Goal: Entertainment & Leisure: Consume media (video, audio)

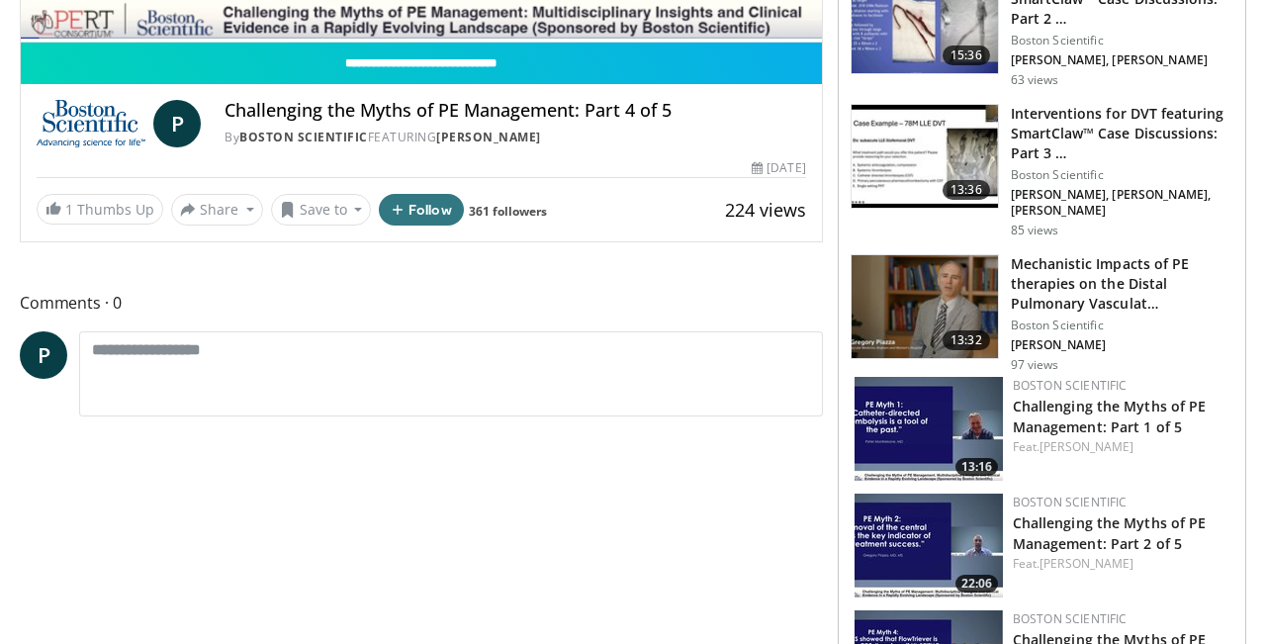
scroll to position [568, 0]
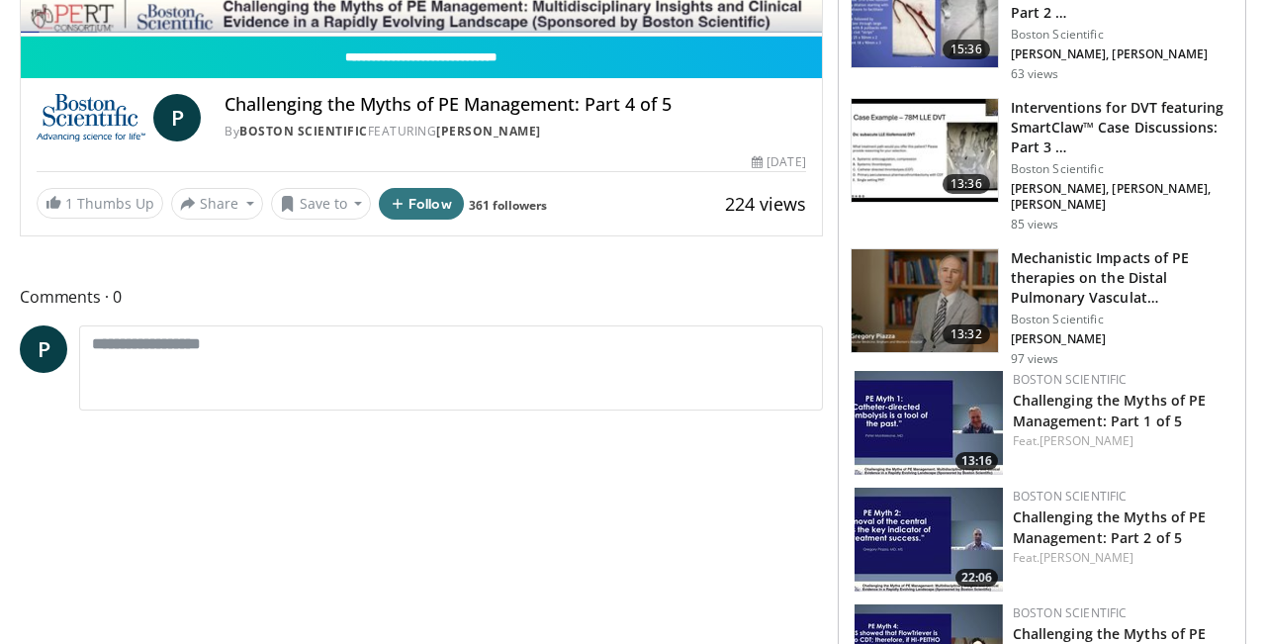
click at [921, 507] on img at bounding box center [928, 539] width 148 height 104
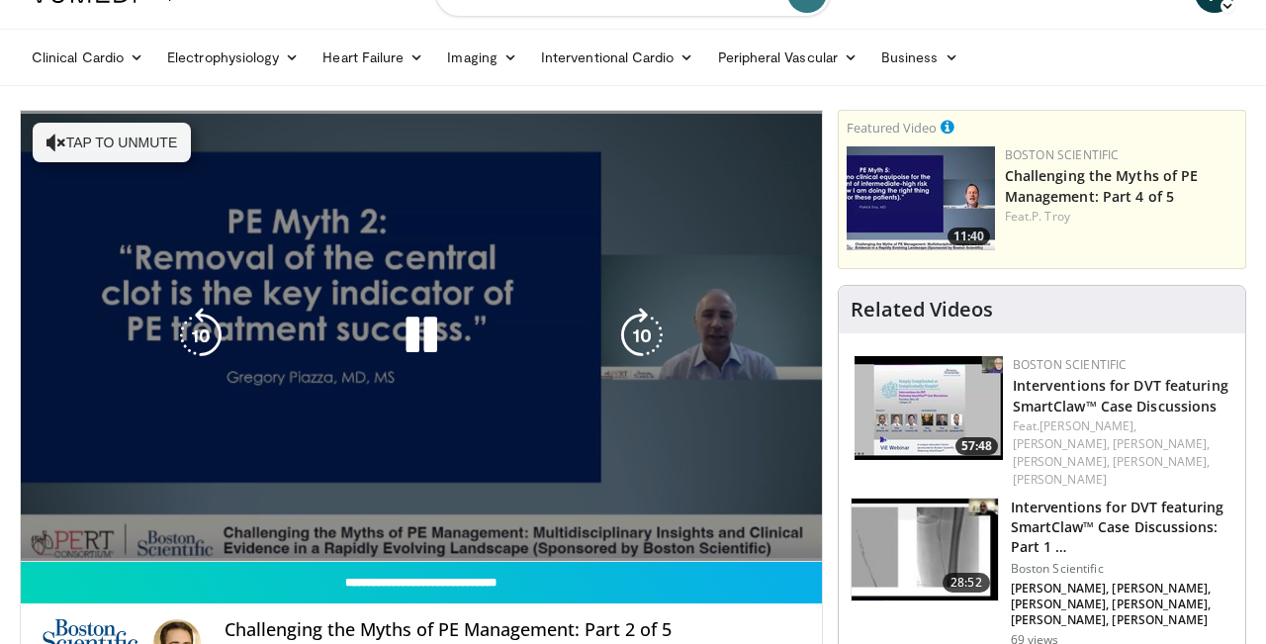
scroll to position [23, 0]
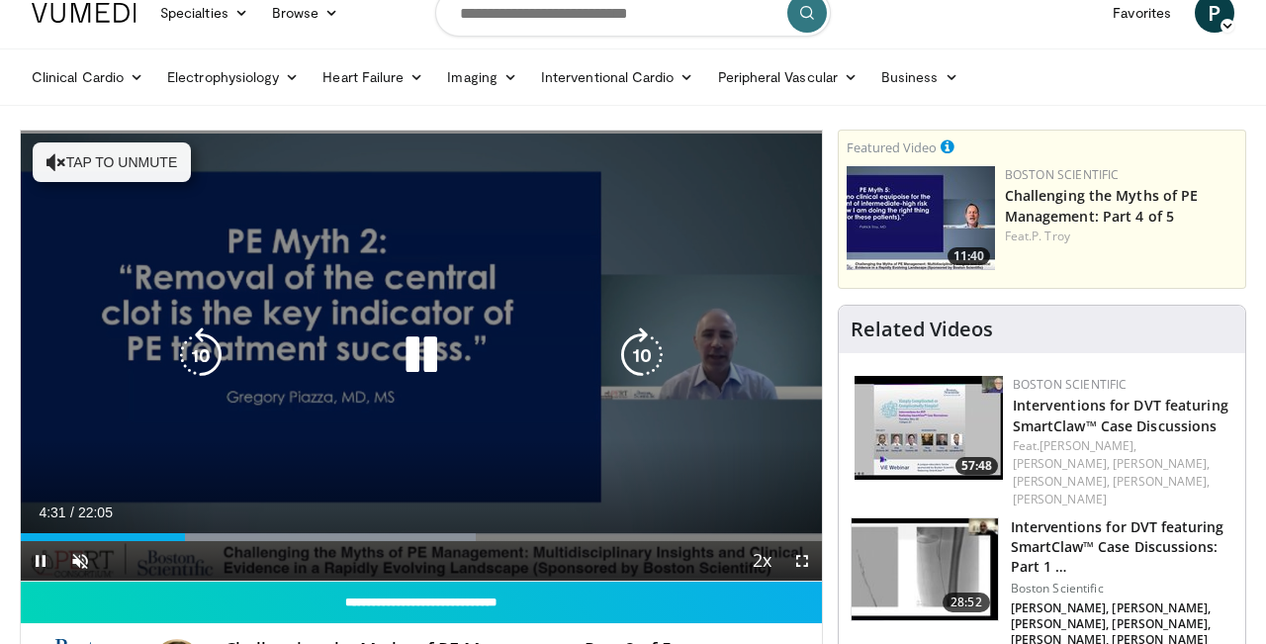
click at [108, 166] on button "Tap to unmute" at bounding box center [112, 162] width 158 height 40
click at [528, 227] on div "230 seconds Tap to unmute" at bounding box center [421, 356] width 801 height 450
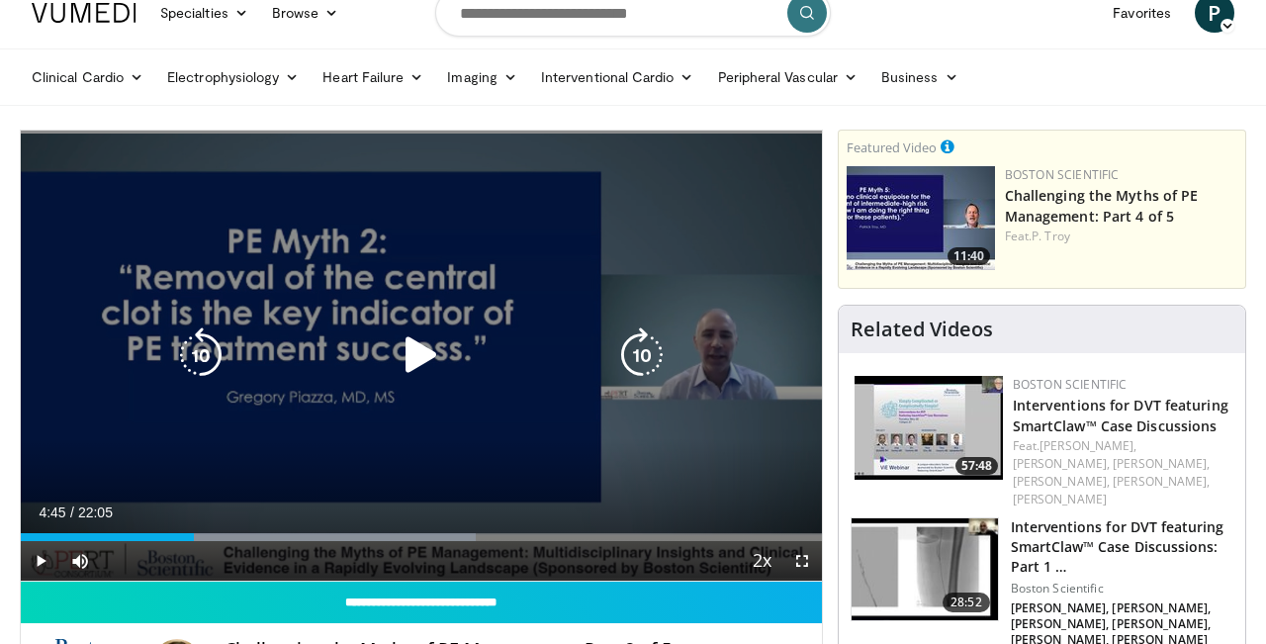
click at [528, 227] on div "230 seconds Tap to unmute" at bounding box center [421, 356] width 801 height 450
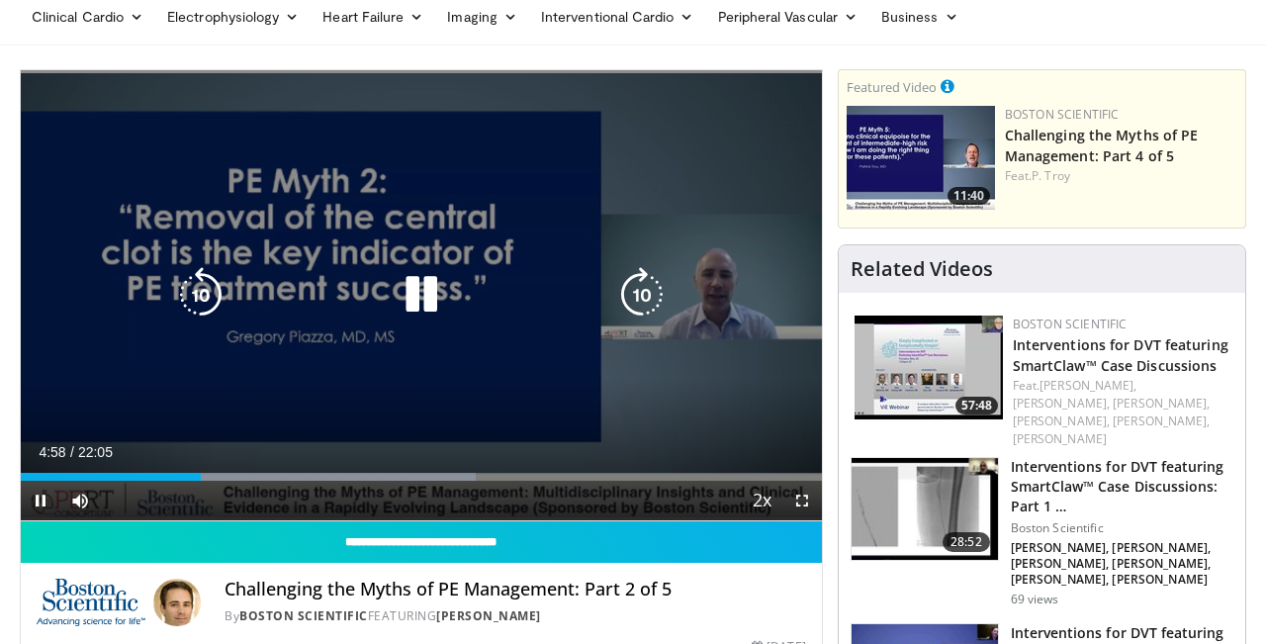
scroll to position [99, 0]
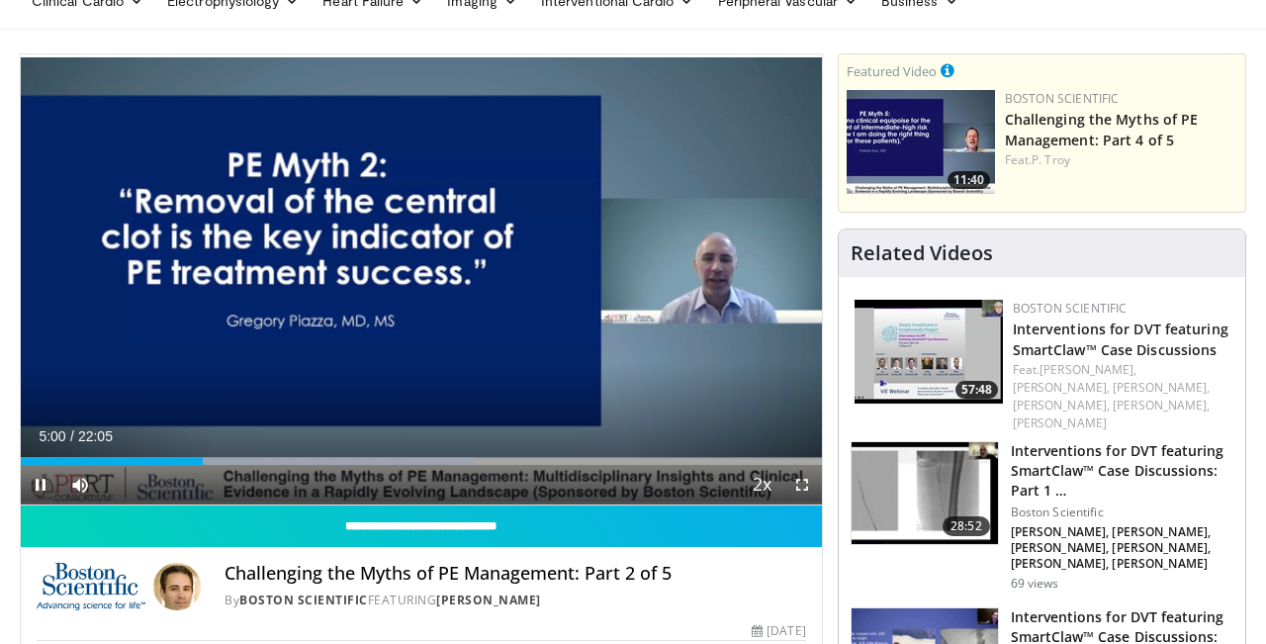
click at [802, 483] on span "Video Player" at bounding box center [802, 485] width 40 height 40
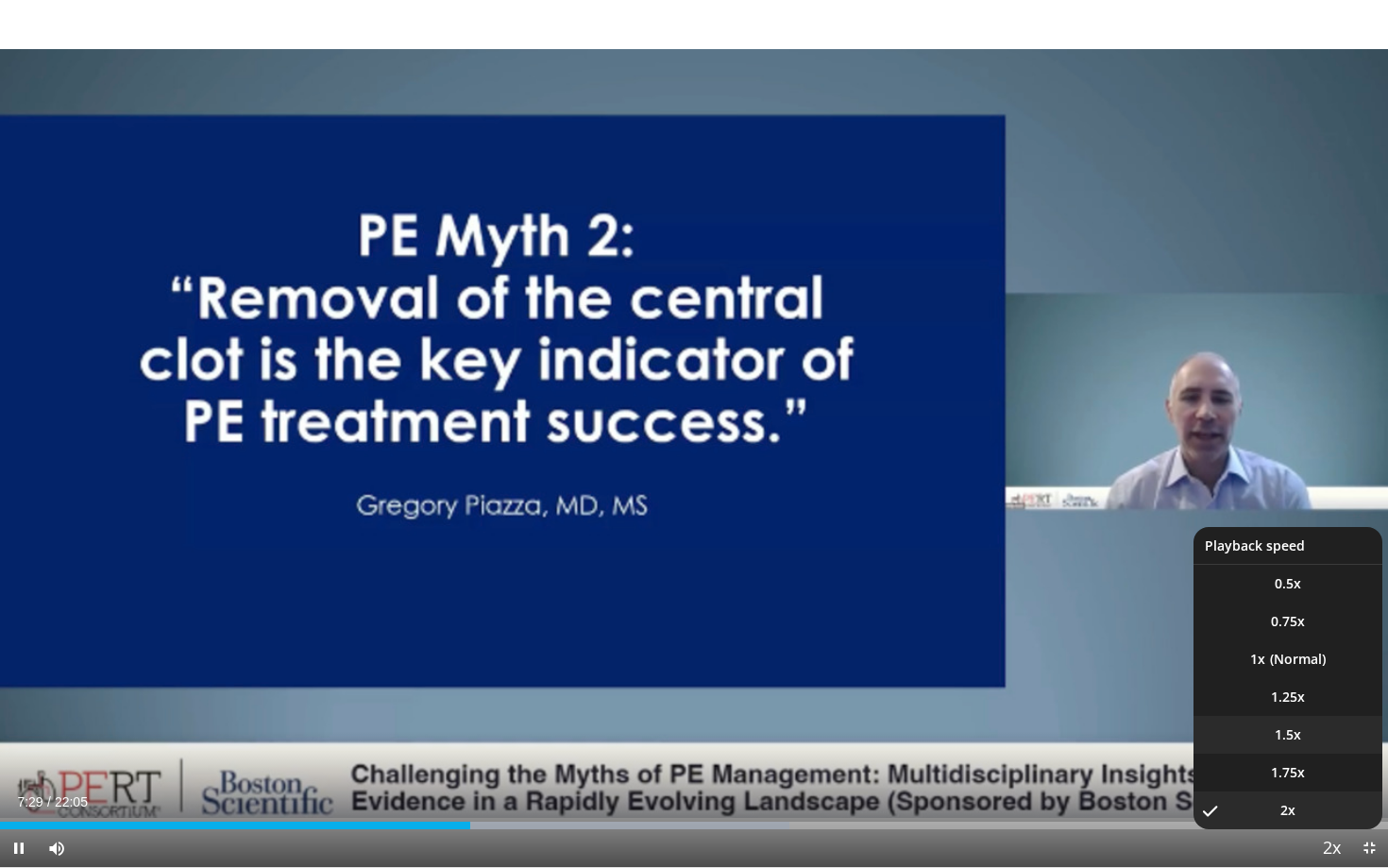
click at [1208, 614] on li "1.5x" at bounding box center [1289, 734] width 189 height 38
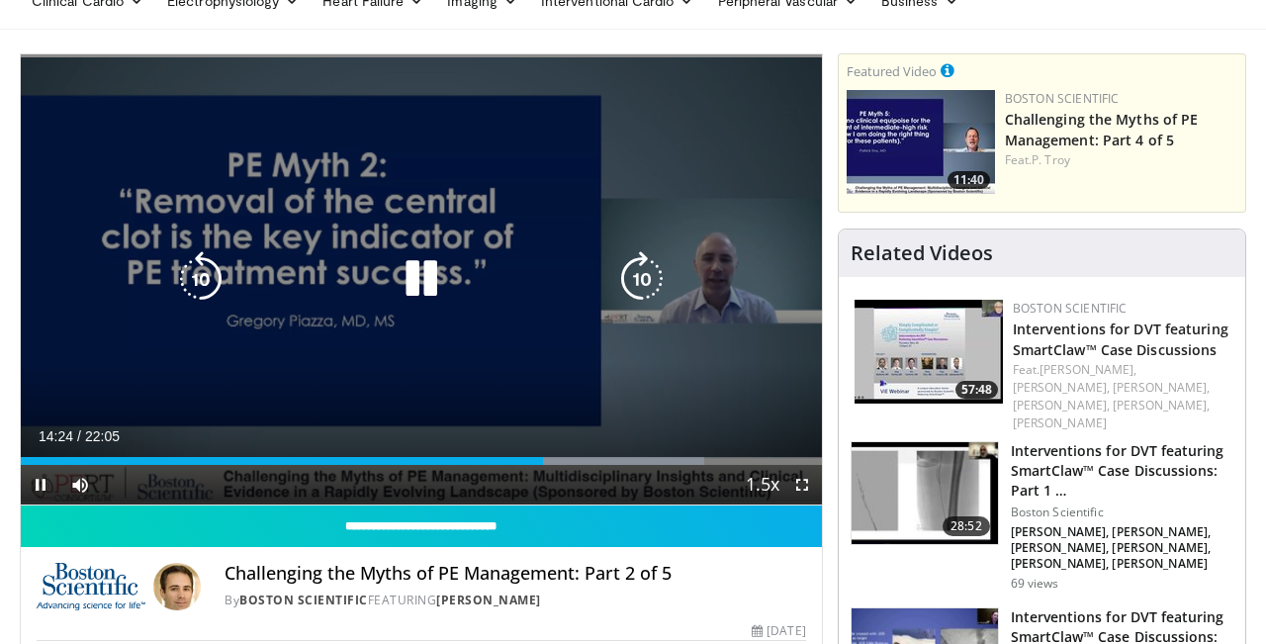
click at [413, 289] on icon "Video Player" at bounding box center [421, 278] width 55 height 55
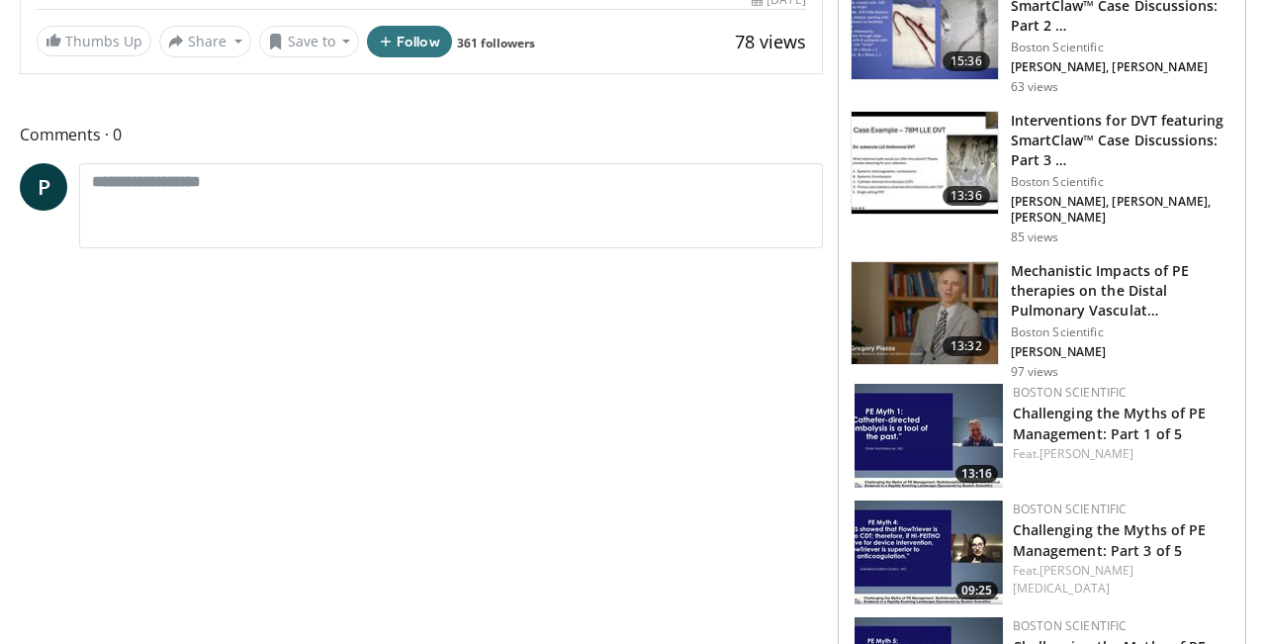
scroll to position [731, 0]
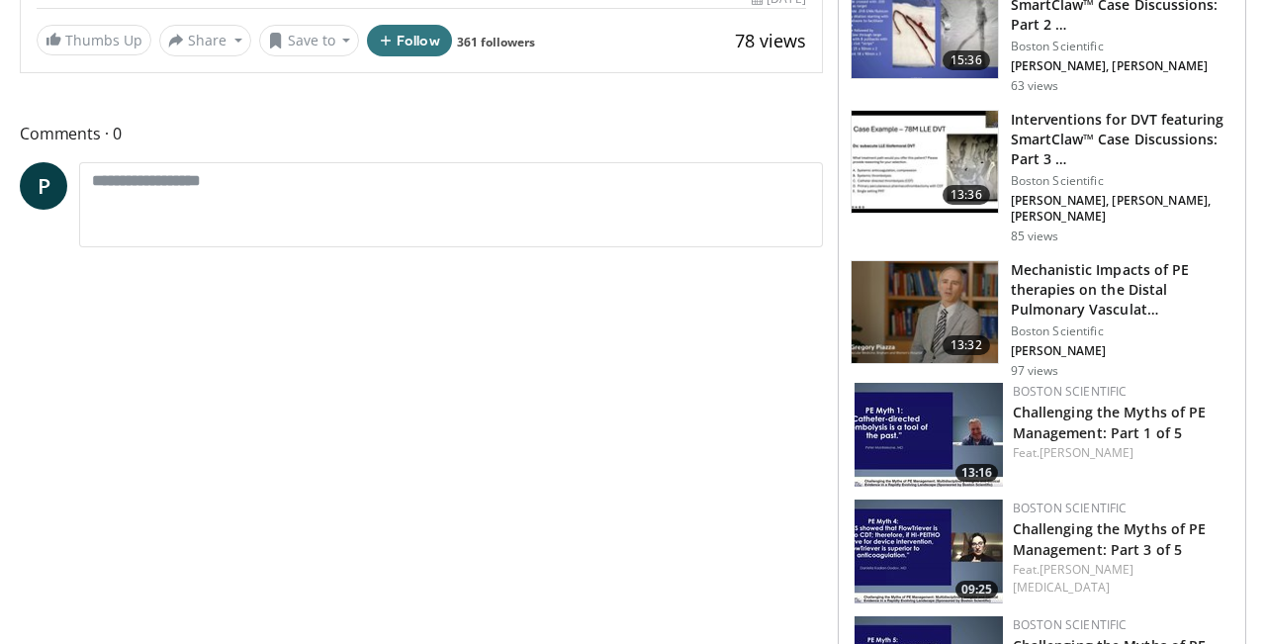
click at [906, 499] on img at bounding box center [928, 551] width 148 height 104
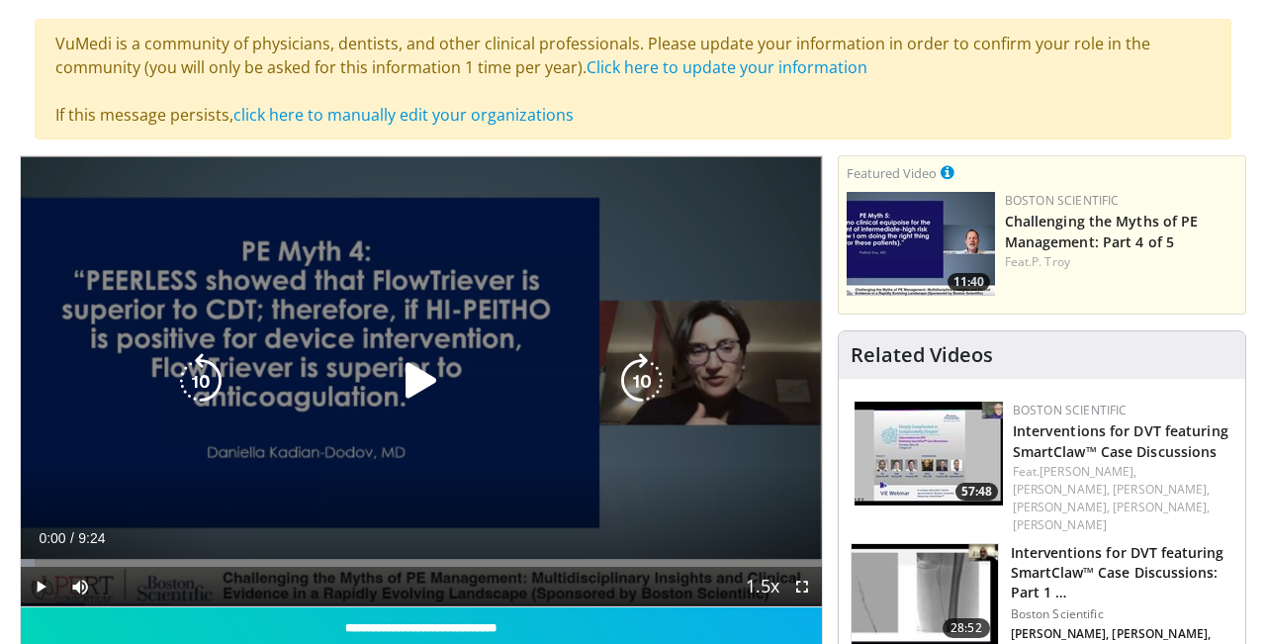
scroll to position [134, 0]
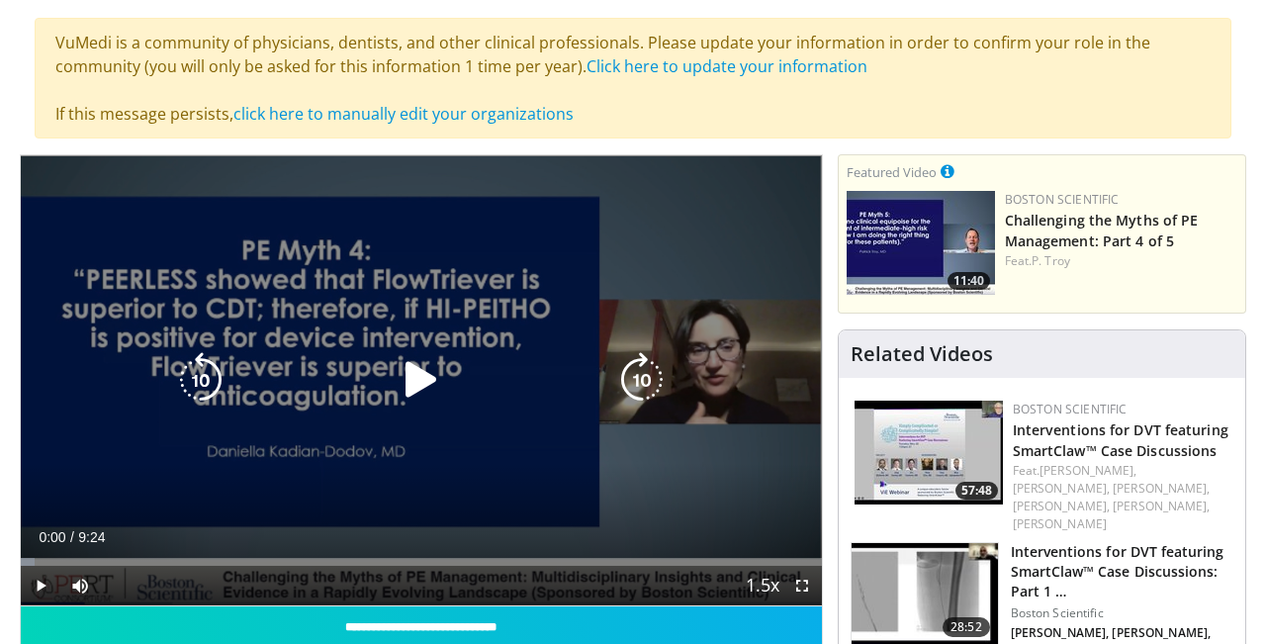
click at [404, 389] on icon "Video Player" at bounding box center [421, 379] width 55 height 55
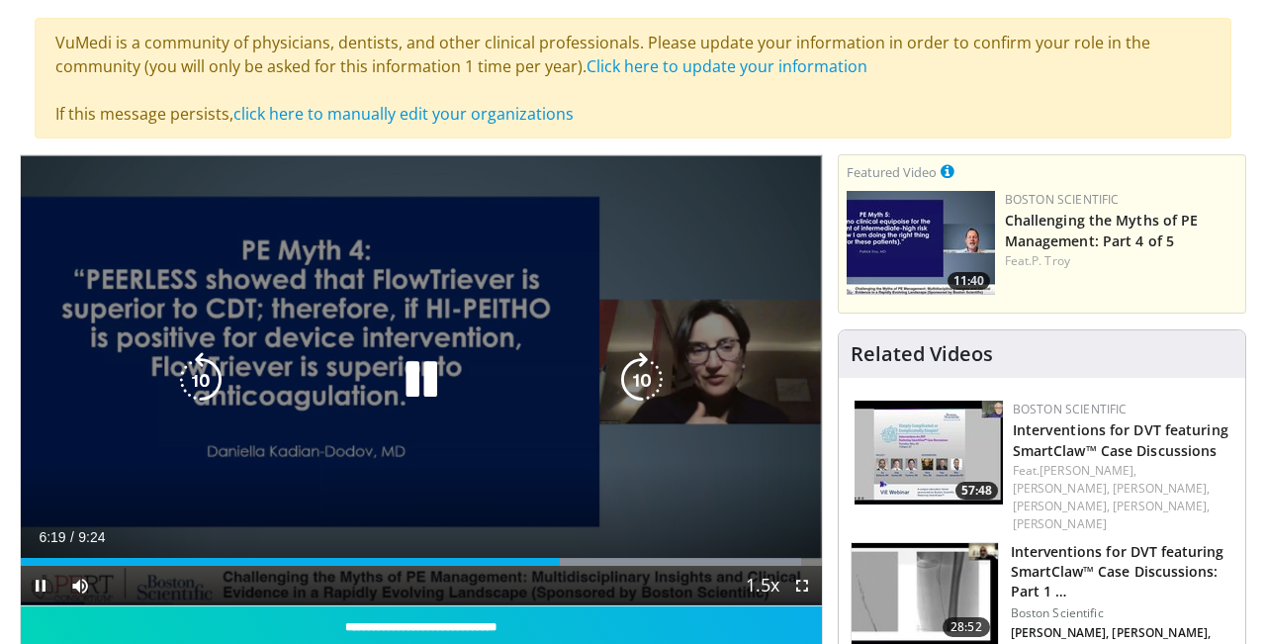
click at [412, 357] on icon "Video Player" at bounding box center [421, 379] width 55 height 55
